Goal: Task Accomplishment & Management: Manage account settings

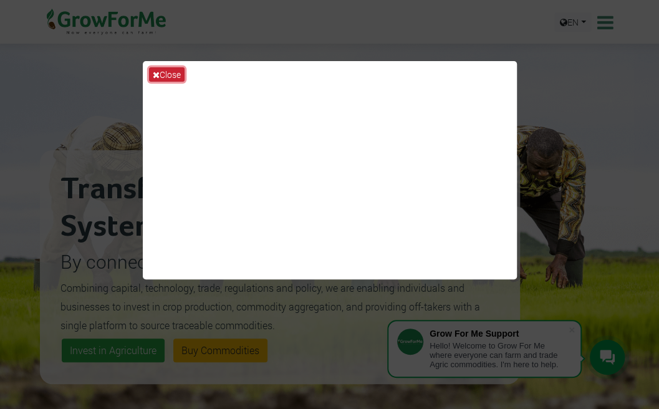
click at [153, 77] on icon at bounding box center [156, 74] width 7 height 9
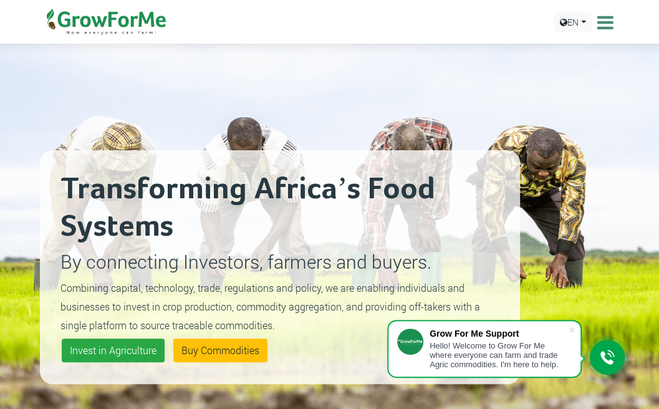
click at [601, 22] on icon at bounding box center [604, 22] width 19 height 19
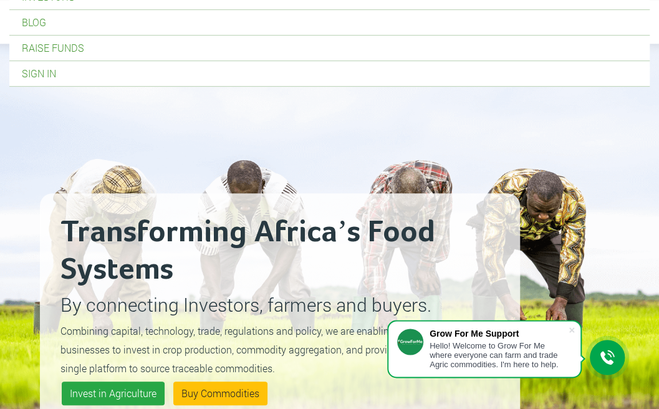
scroll to position [188, 0]
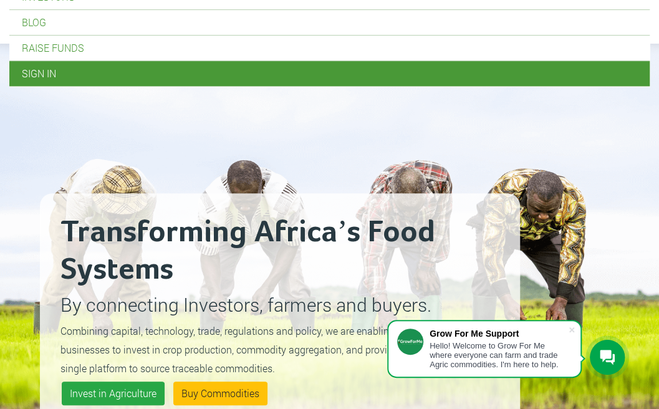
click at [57, 72] on link "Sign In" at bounding box center [329, 73] width 641 height 25
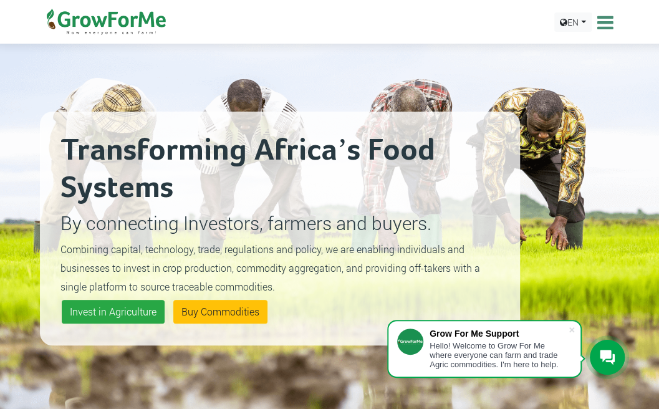
scroll to position [0, 0]
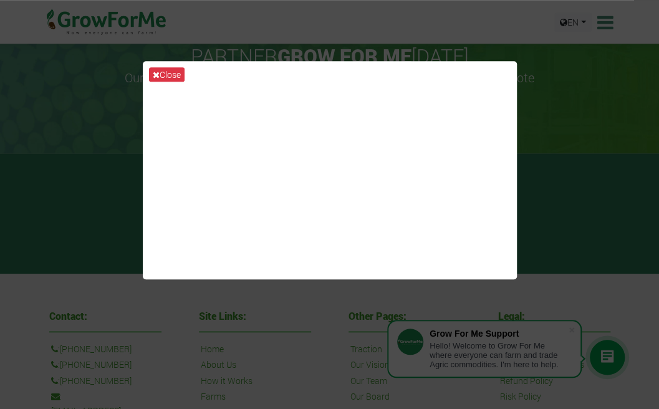
scroll to position [344, 0]
click at [299, 49] on div "Close" at bounding box center [329, 204] width 659 height 409
click at [161, 68] on button "Close" at bounding box center [167, 74] width 36 height 14
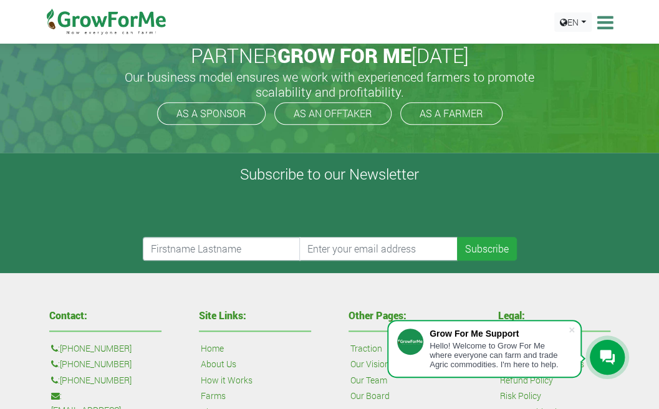
scroll to position [0, 0]
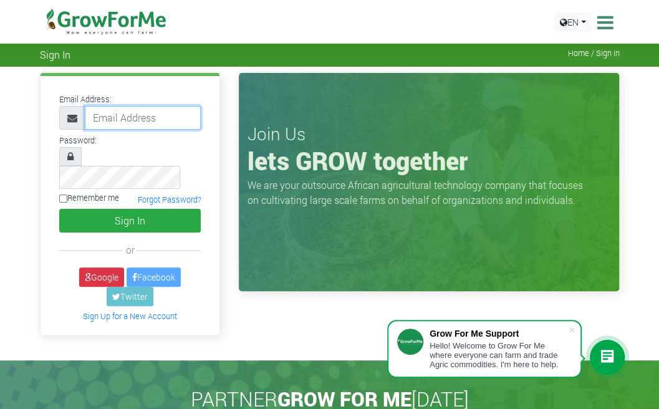
click at [105, 119] on input "email" at bounding box center [143, 118] width 117 height 24
type input "[EMAIL_ADDRESS][DOMAIN_NAME]"
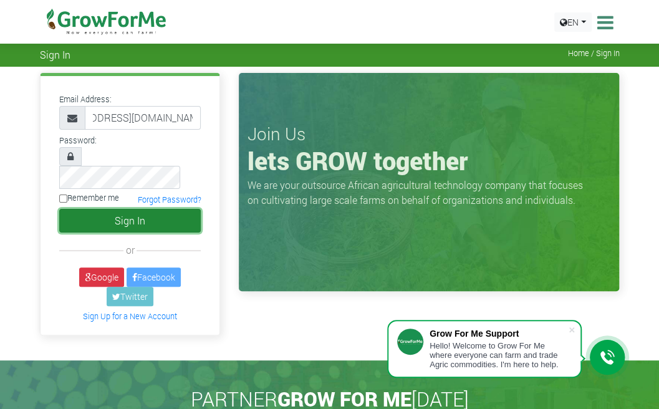
click at [106, 209] on button "Sign In" at bounding box center [130, 221] width 142 height 24
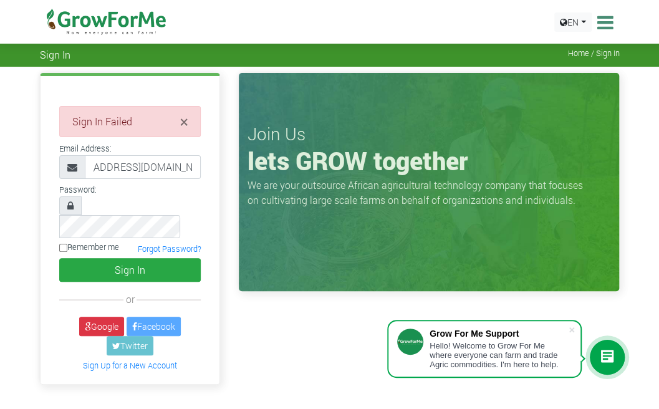
scroll to position [0, 44]
type input "[EMAIL_ADDRESS][DOMAIN_NAME]"
click at [59, 258] on button "Sign In" at bounding box center [130, 270] width 142 height 24
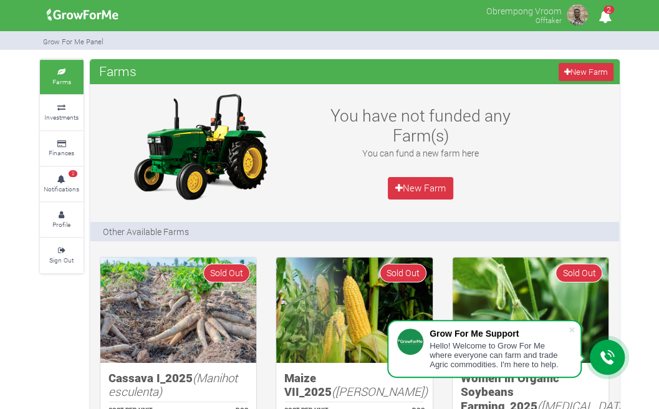
click at [606, 19] on icon "2" at bounding box center [605, 16] width 24 height 28
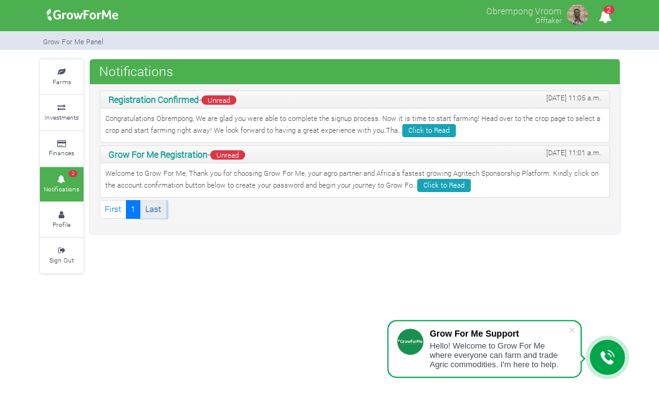
click at [156, 211] on link "Last" at bounding box center [153, 209] width 26 height 18
click at [67, 221] on small "Profile" at bounding box center [61, 224] width 18 height 9
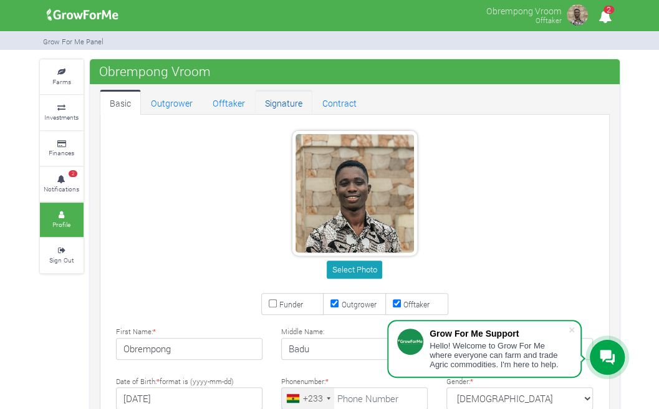
click at [263, 100] on link "Signature" at bounding box center [283, 102] width 57 height 25
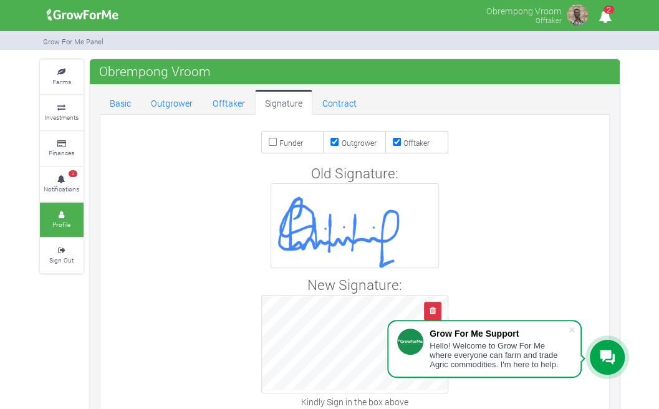
scroll to position [57, 0]
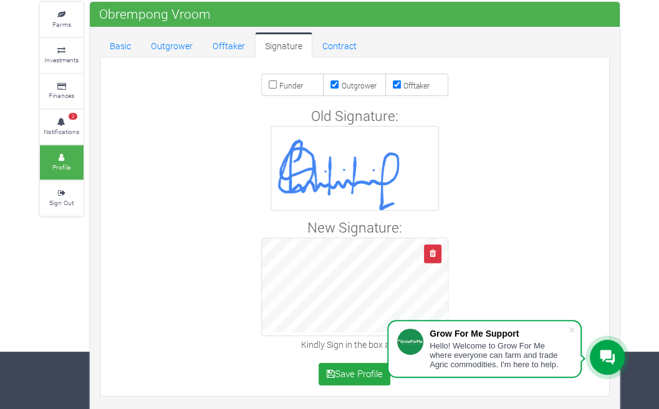
click at [360, 342] on div "New Signature: Kindly Sign in the box above" at bounding box center [354, 285] width 515 height 136
click at [436, 250] on icon "button" at bounding box center [433, 254] width 6 height 8
click at [271, 84] on input "Funder" at bounding box center [273, 84] width 8 height 8
checkbox input "true"
click at [354, 373] on button "Save Profile" at bounding box center [355, 374] width 72 height 22
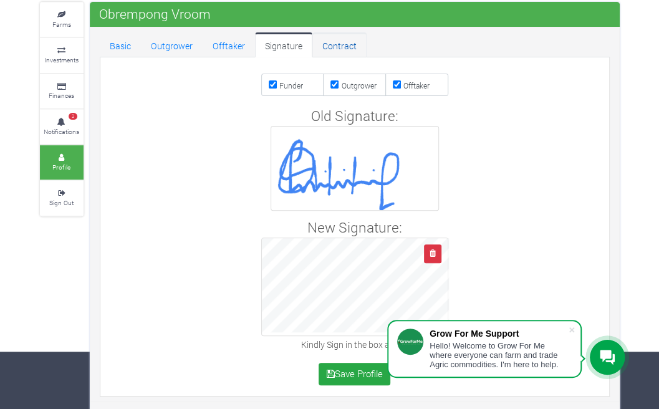
click at [330, 46] on link "Contract" at bounding box center [340, 44] width 54 height 25
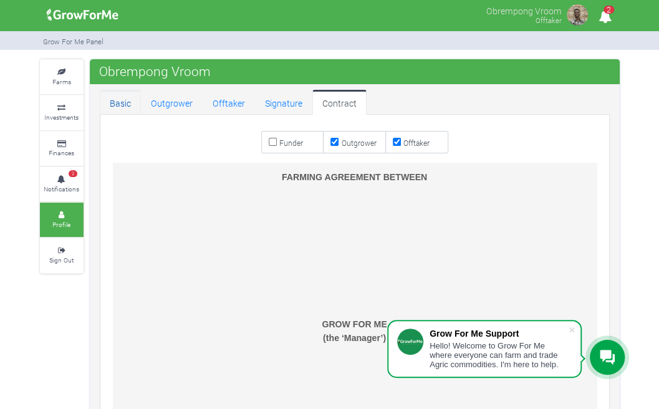
click at [115, 107] on link "Basic" at bounding box center [120, 102] width 41 height 25
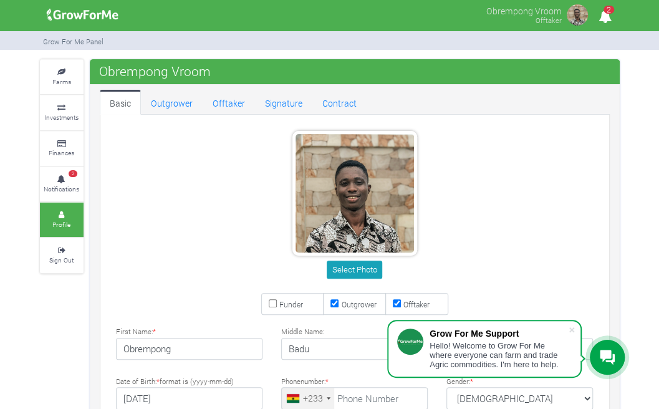
click at [54, 89] on link "Farms" at bounding box center [62, 77] width 44 height 34
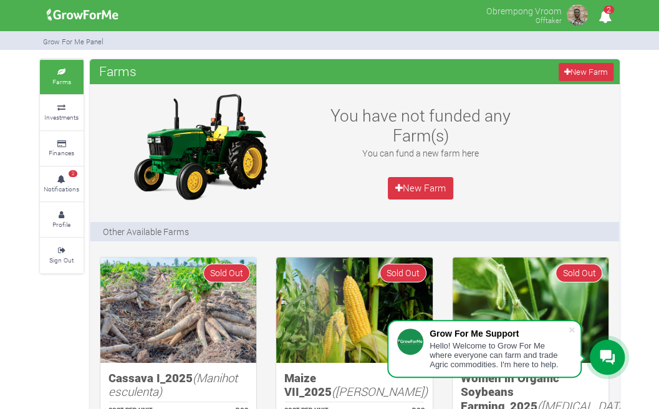
click at [68, 137] on link "Finances" at bounding box center [62, 149] width 44 height 34
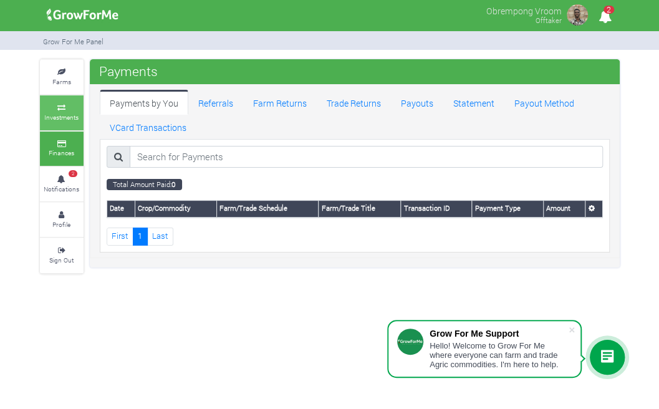
click at [63, 125] on link "Investments" at bounding box center [62, 112] width 44 height 34
